Goal: Information Seeking & Learning: Compare options

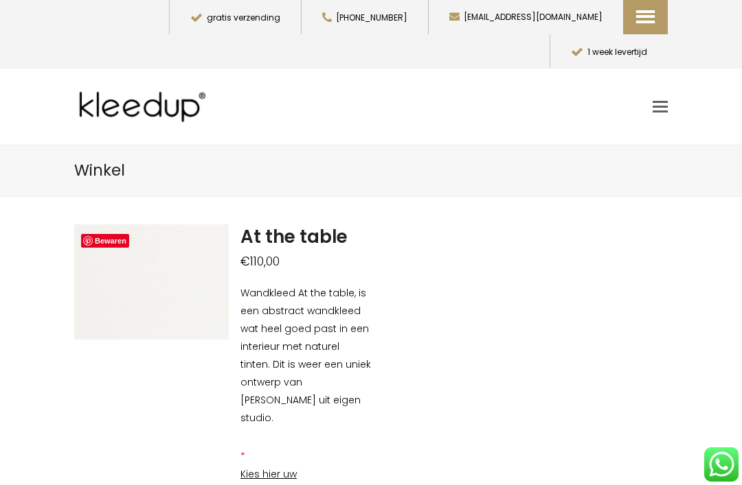
click at [683, 106] on span "Akoestische Panelen" at bounding box center [711, 114] width 151 height 16
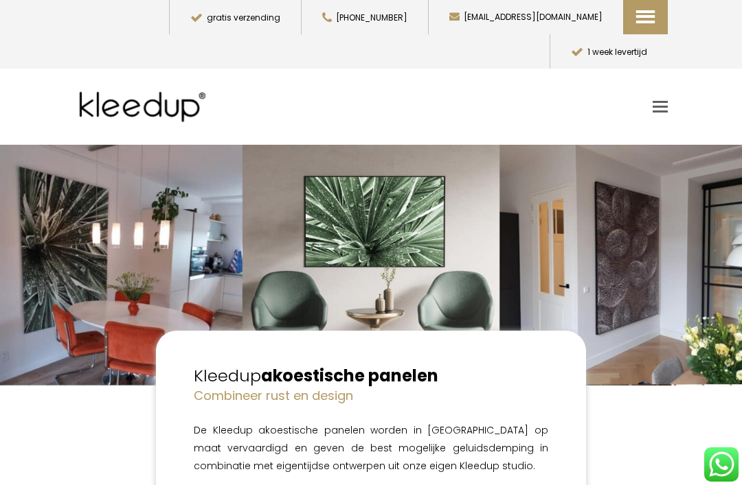
click at [667, 101] on span "Toggle mobile menu" at bounding box center [659, 106] width 15 height 11
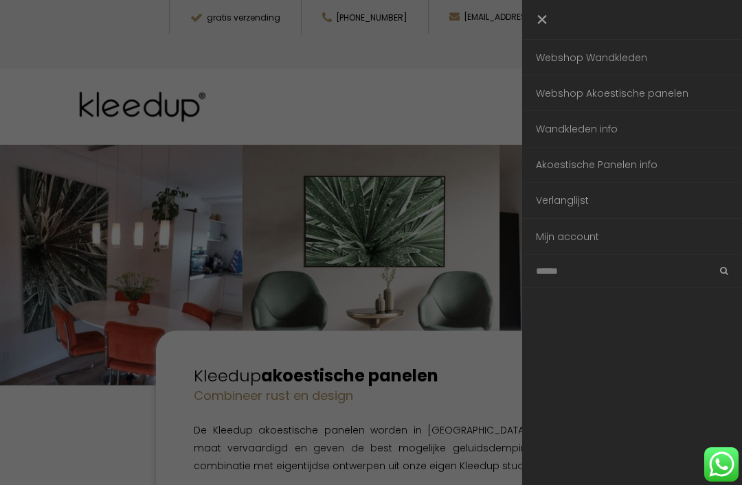
click at [588, 125] on link "Wandkleden info" at bounding box center [632, 128] width 220 height 35
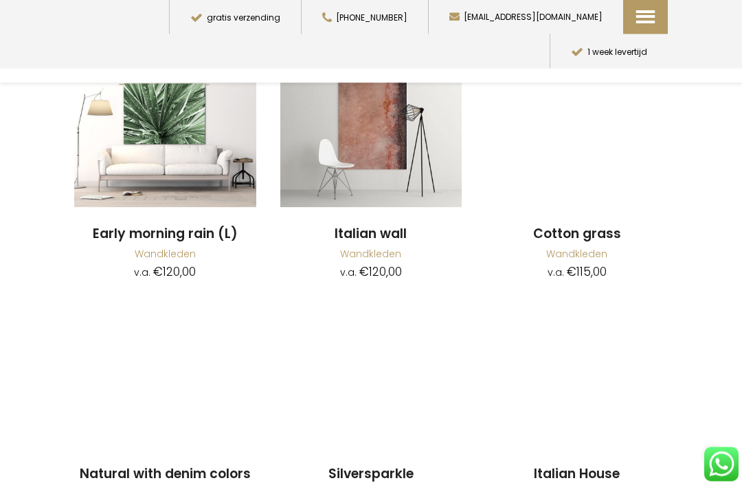
scroll to position [1583, 0]
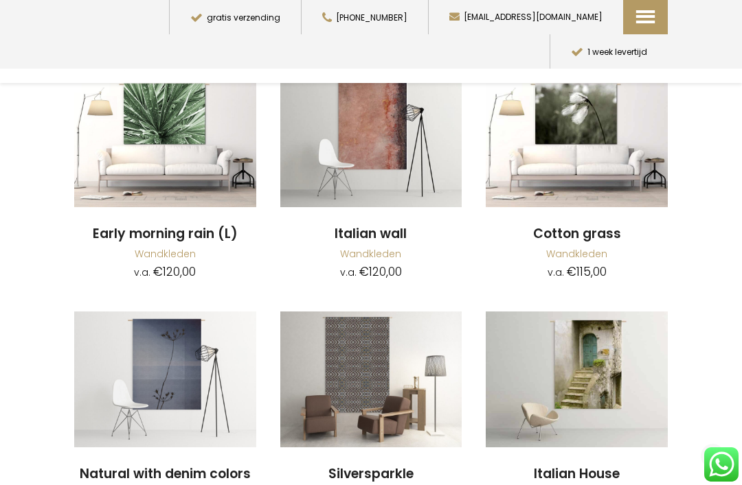
click at [389, 312] on img at bounding box center [371, 380] width 182 height 136
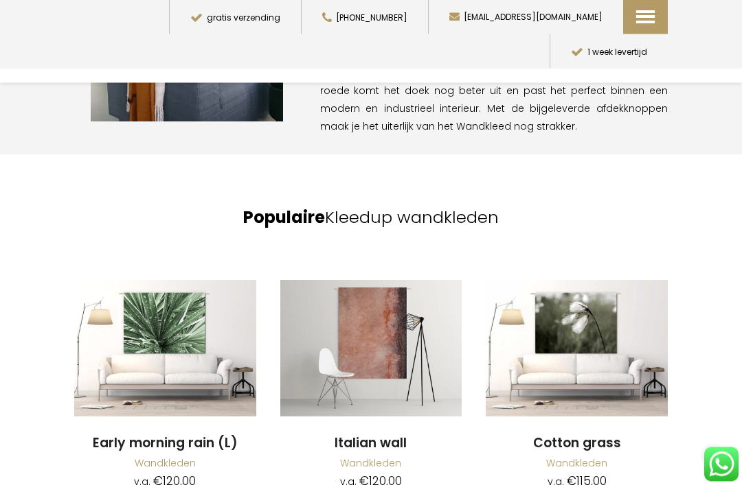
scroll to position [1374, 0]
click at [383, 290] on img at bounding box center [371, 348] width 182 height 136
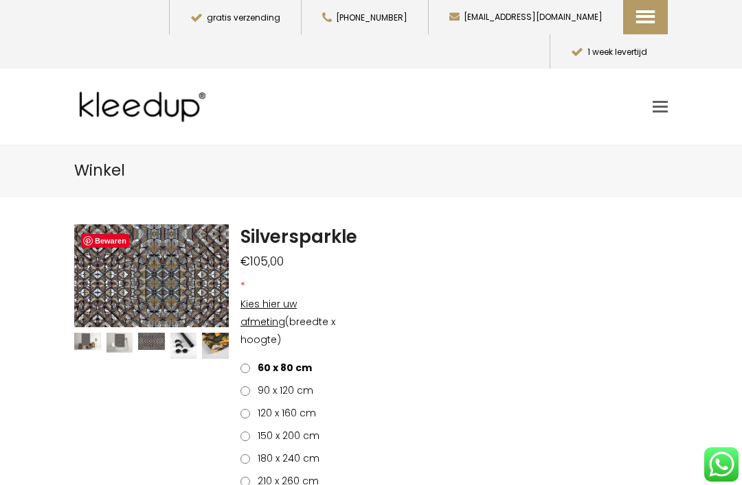
click at [127, 253] on img at bounding box center [187, 259] width 1030 height 687
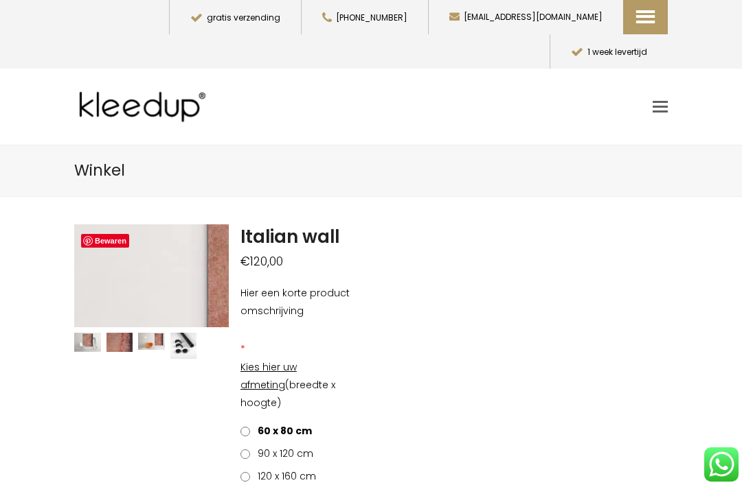
click at [165, 234] on img at bounding box center [40, 329] width 1373 height 915
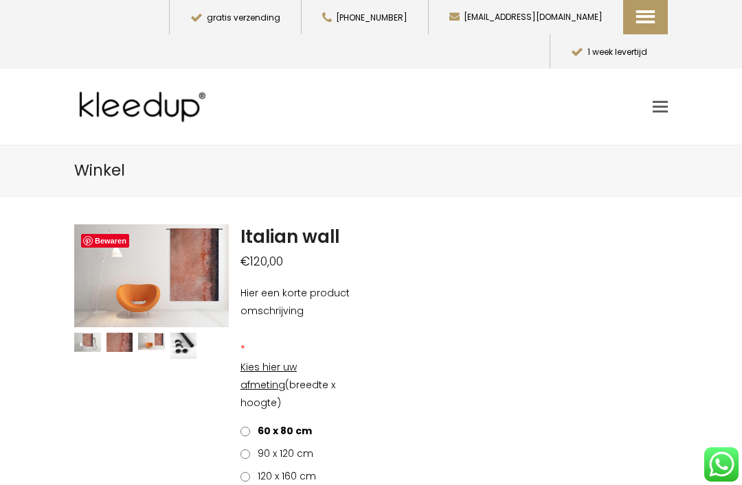
click at [663, 108] on div at bounding box center [371, 242] width 742 height 485
click at [678, 136] on span "wandkleden" at bounding box center [711, 144] width 151 height 16
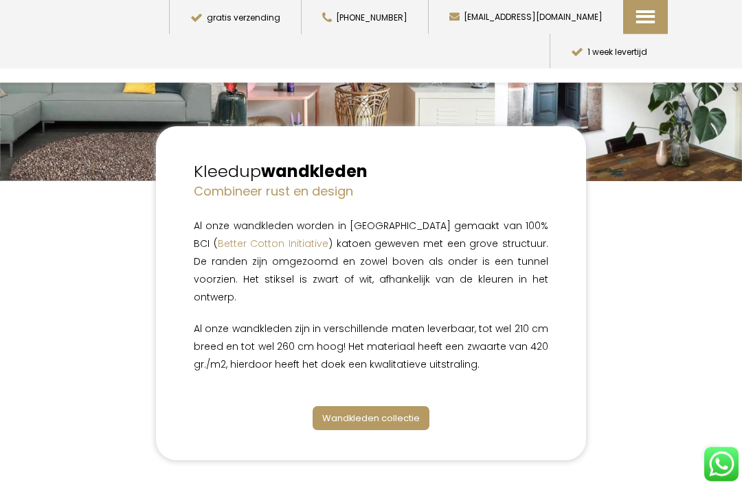
scroll to position [170, 0]
click at [401, 406] on link "Wandkleden collectie" at bounding box center [370, 418] width 117 height 24
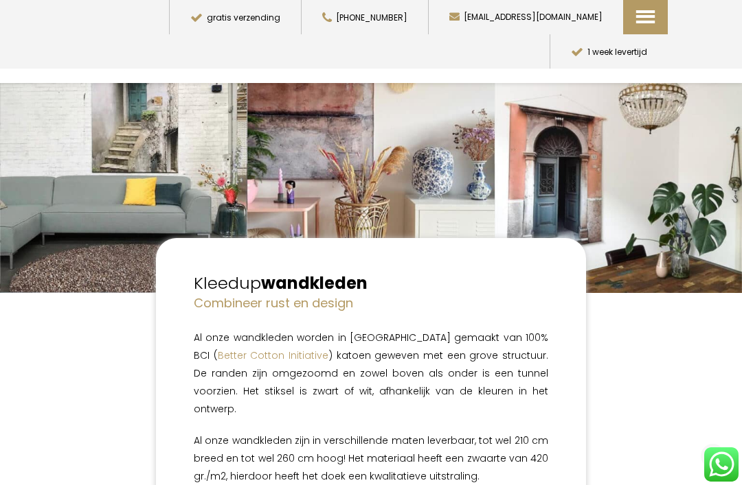
scroll to position [252, 0]
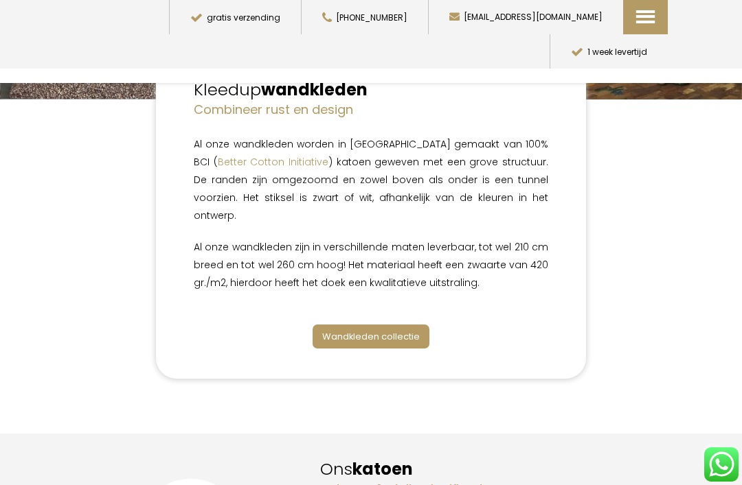
click at [386, 330] on span "Wandkleden collectie" at bounding box center [370, 336] width 97 height 13
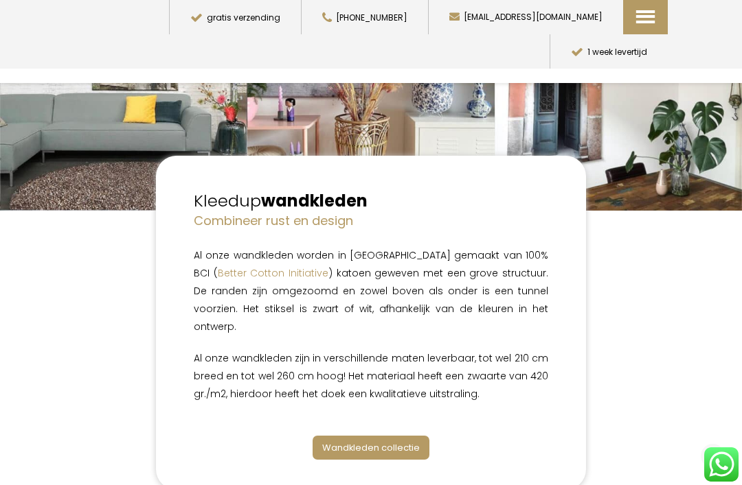
scroll to position [137, 0]
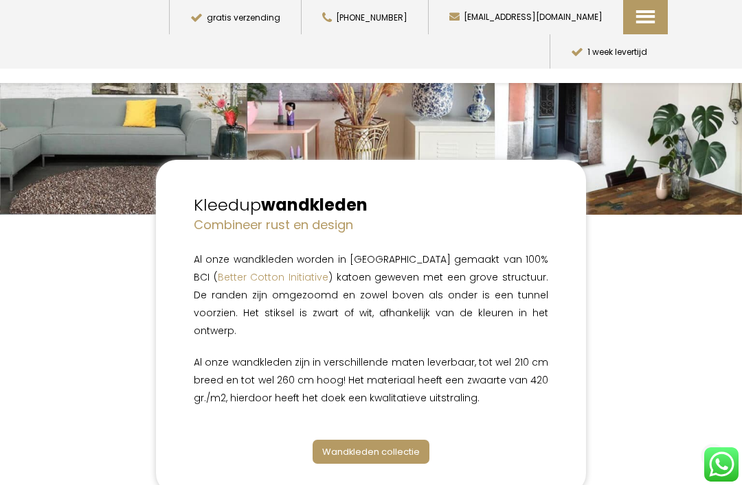
click at [663, 50] on link "Toggle mobile menu" at bounding box center [659, 59] width 15 height 21
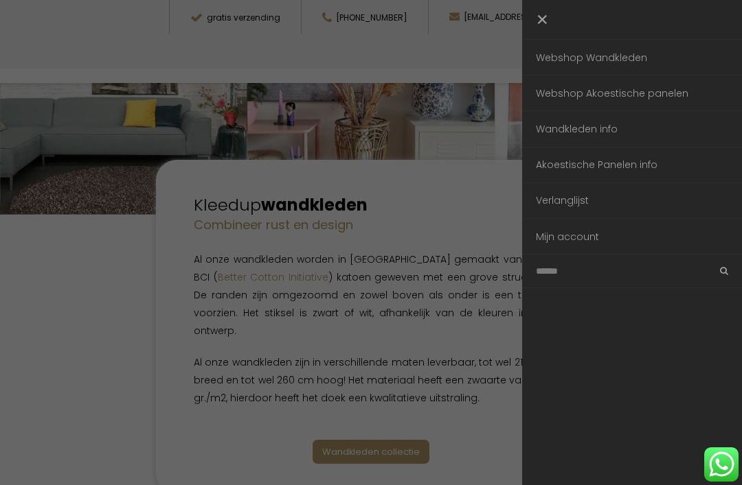
click at [628, 58] on link "Webshop Wandkleden" at bounding box center [632, 57] width 220 height 35
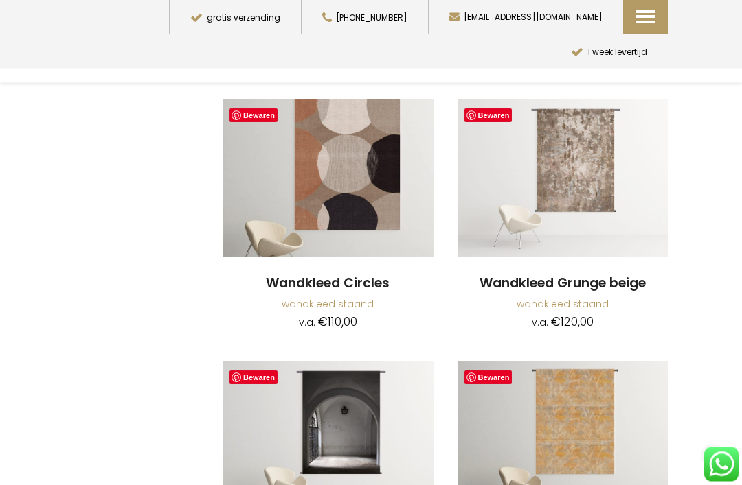
scroll to position [3432, 0]
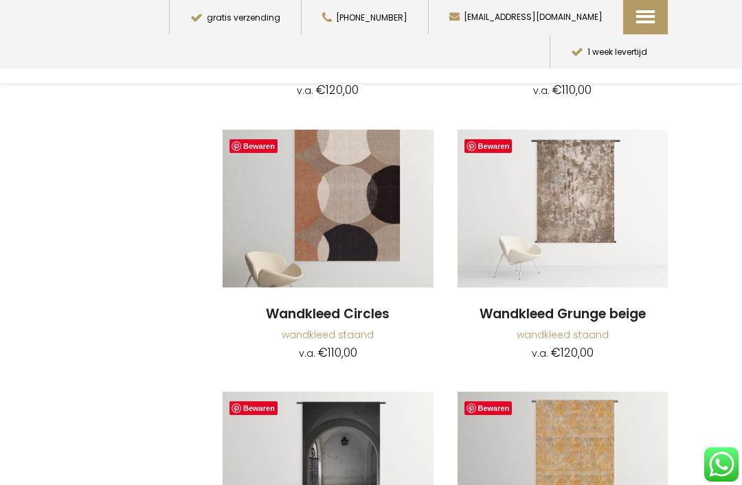
click at [597, 195] on img at bounding box center [562, 209] width 211 height 158
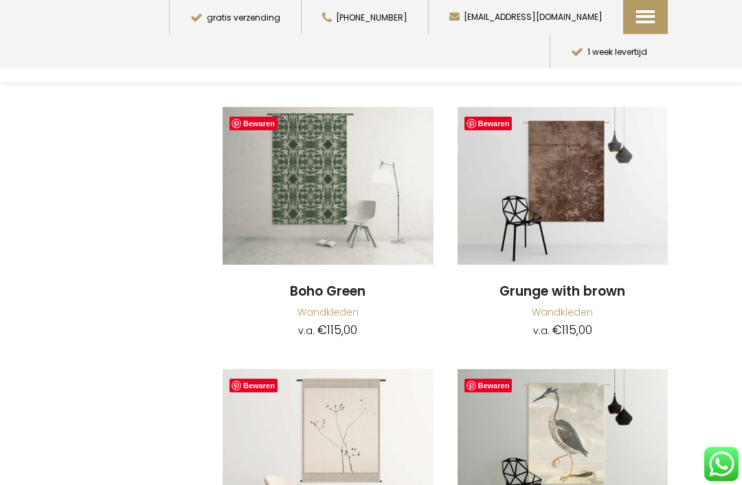
scroll to position [5835, 0]
click at [578, 160] on img at bounding box center [562, 186] width 211 height 158
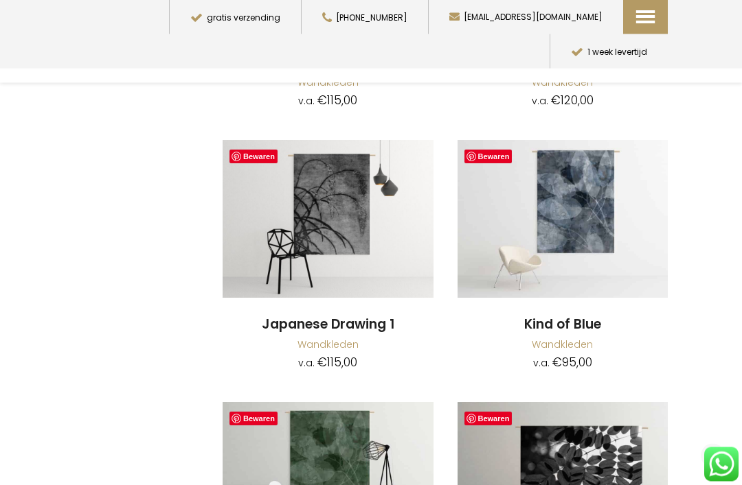
scroll to position [6590, 0]
click at [582, 167] on img at bounding box center [562, 219] width 211 height 158
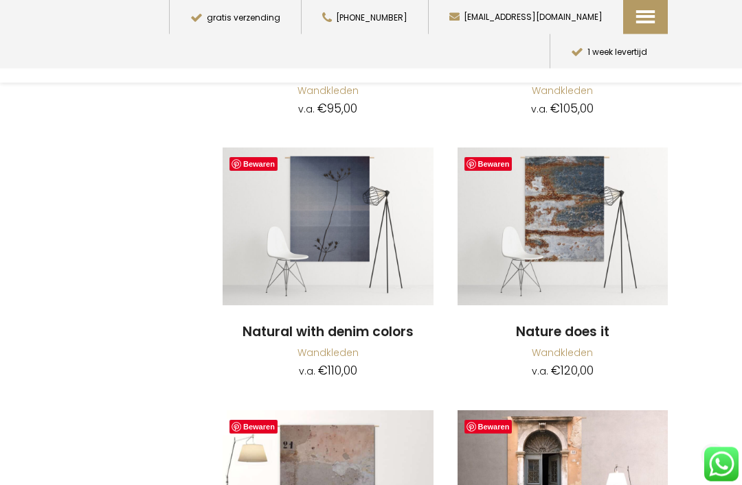
scroll to position [7107, 0]
click at [599, 190] on img at bounding box center [562, 227] width 211 height 158
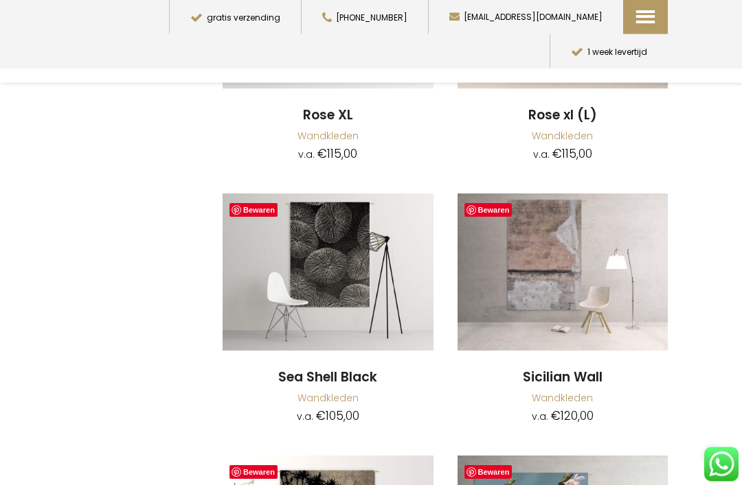
scroll to position [8111, 0]
click at [610, 236] on img at bounding box center [562, 273] width 211 height 158
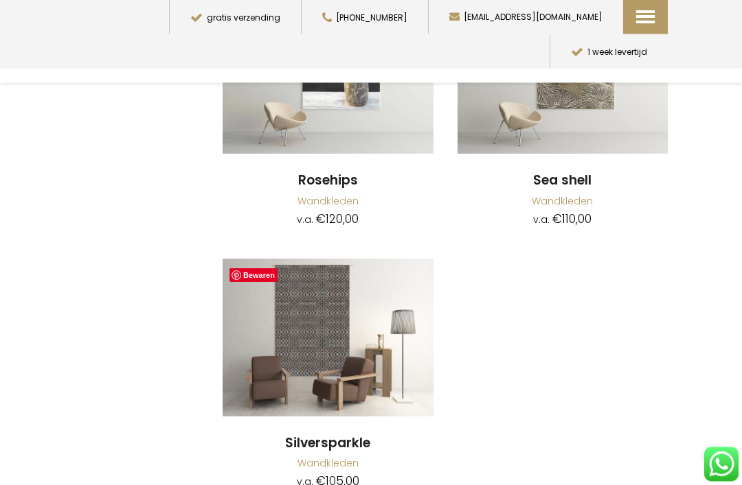
scroll to position [10689, 0]
click at [393, 302] on img at bounding box center [327, 338] width 211 height 158
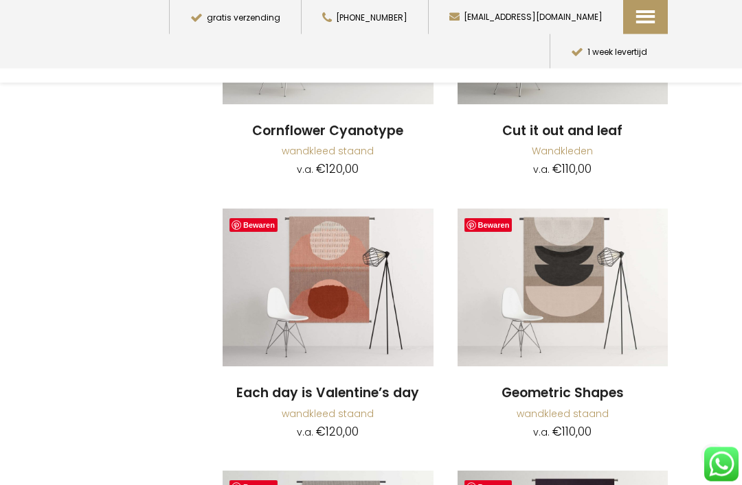
scroll to position [1254, 0]
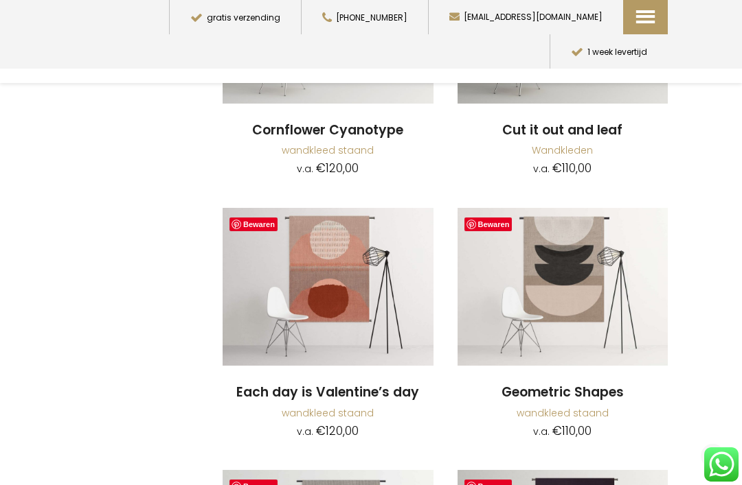
click at [587, 283] on img at bounding box center [562, 287] width 211 height 158
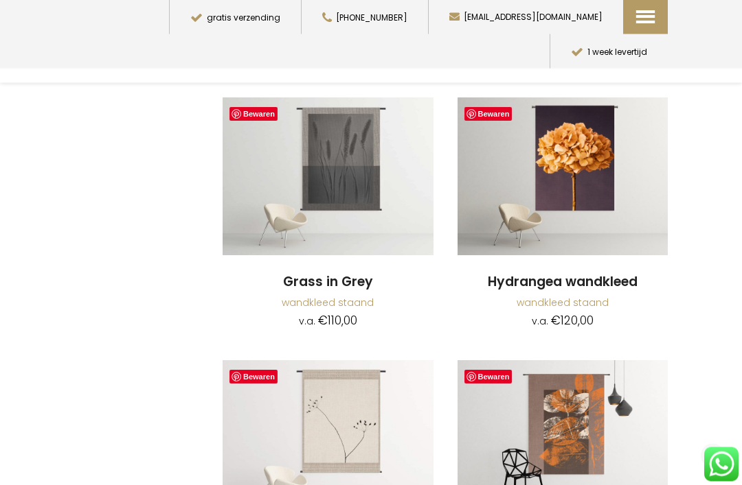
scroll to position [1627, 0]
click at [281, 173] on img at bounding box center [327, 176] width 211 height 158
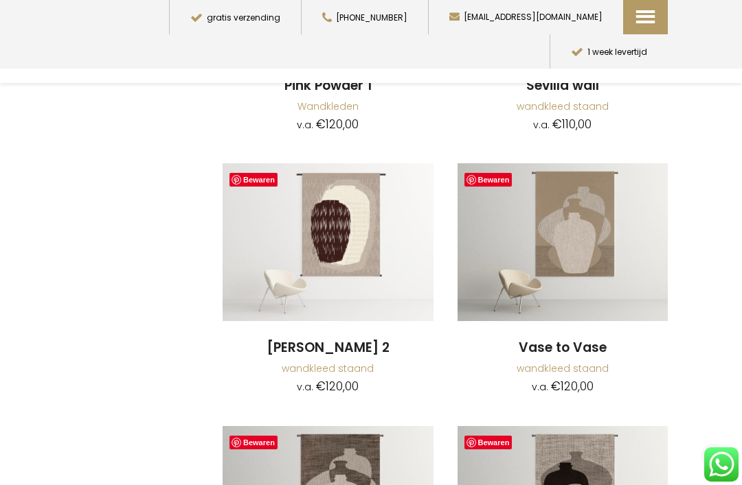
scroll to position [2610, 0]
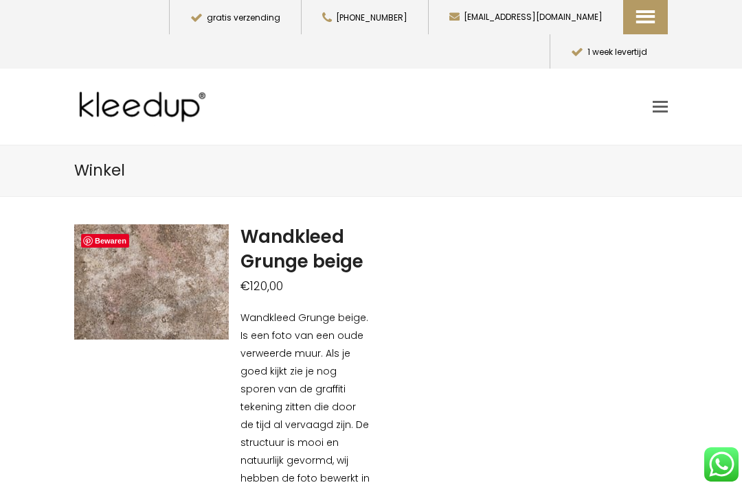
click at [106, 249] on img at bounding box center [223, 321] width 1373 height 1030
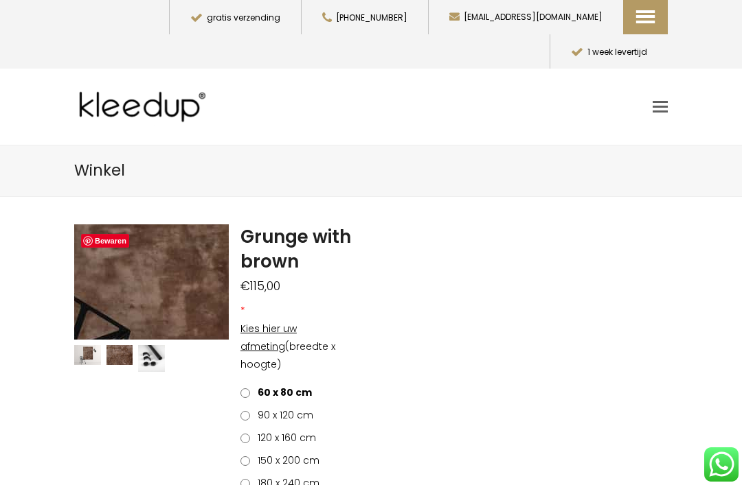
click at [137, 267] on img at bounding box center [266, 126] width 1373 height 1030
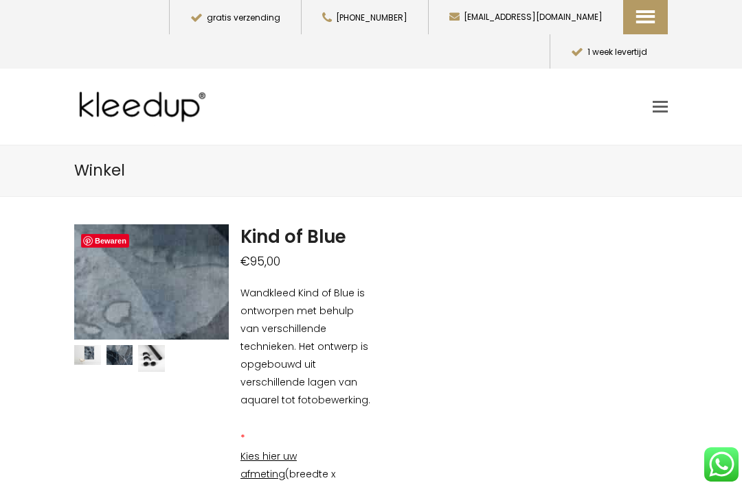
click at [146, 257] on img at bounding box center [114, 343] width 1373 height 1030
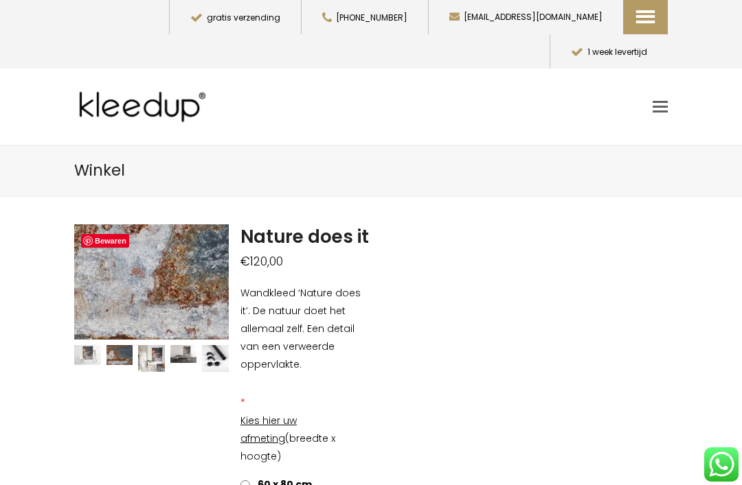
click at [150, 249] on img at bounding box center [228, 310] width 1373 height 1030
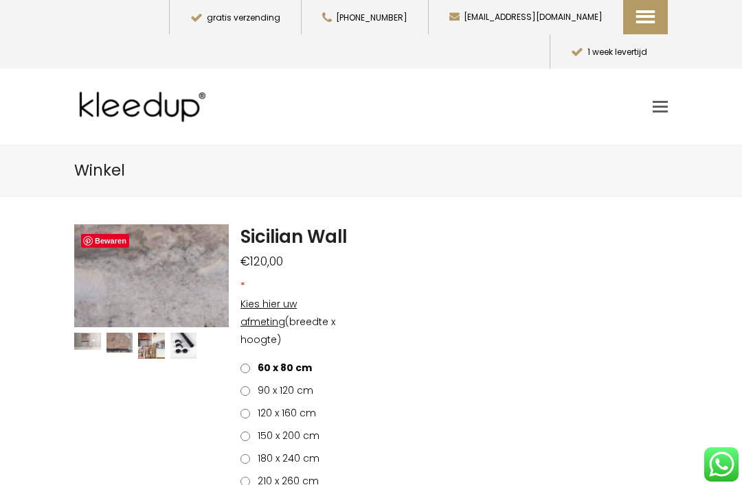
click at [128, 249] on img at bounding box center [434, 181] width 2060 height 1373
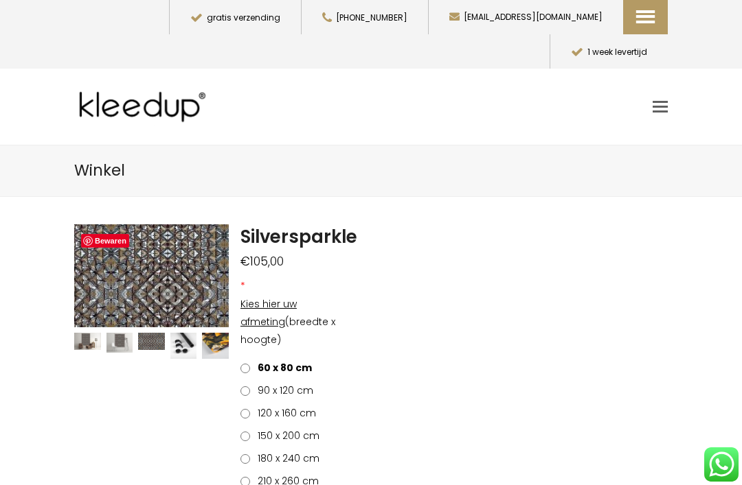
click at [133, 251] on img at bounding box center [258, 220] width 1030 height 687
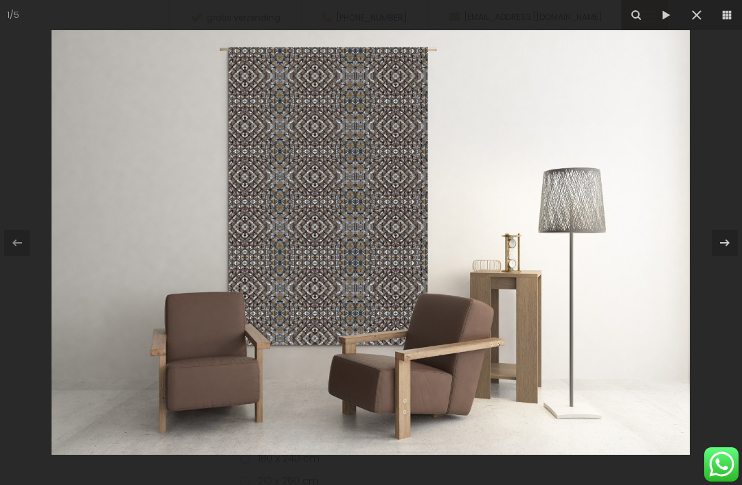
click at [697, 21] on icon at bounding box center [696, 15] width 16 height 16
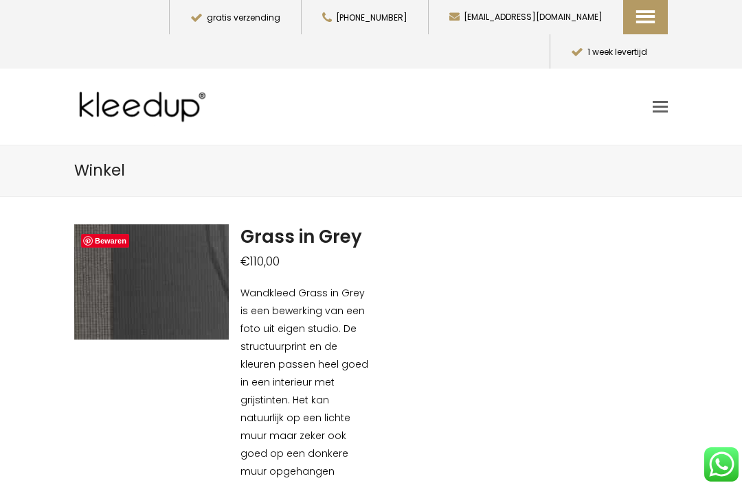
click at [140, 257] on img at bounding box center [239, 202] width 1373 height 1030
